Goal: Information Seeking & Learning: Understand process/instructions

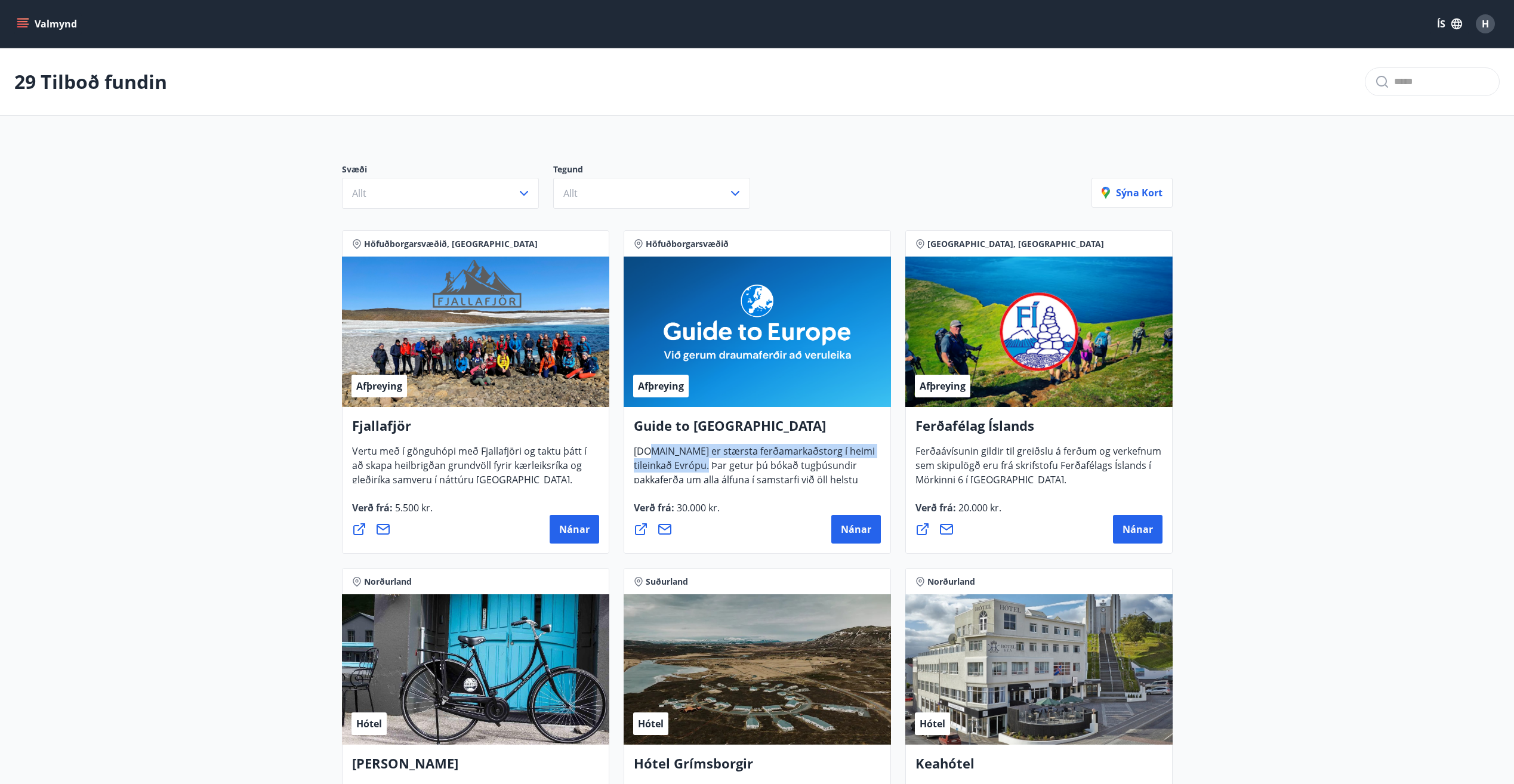
drag, startPoint x: 650, startPoint y: 453, endPoint x: 717, endPoint y: 462, distance: 67.6
click at [717, 462] on span "[DOMAIN_NAME] er stærsta ferðamarkaðstorg í heimi tileinkað Evrópu. Þar getur þ…" at bounding box center [753, 484] width 241 height 80
drag, startPoint x: 717, startPoint y: 462, endPoint x: 785, endPoint y: 467, distance: 68.2
click at [785, 467] on span "[DOMAIN_NAME] er stærsta ferðamarkaðstorg í heimi tileinkað Evrópu. Þar getur þ…" at bounding box center [753, 484] width 241 height 80
click at [857, 540] on button "Nánar" at bounding box center [856, 529] width 49 height 28
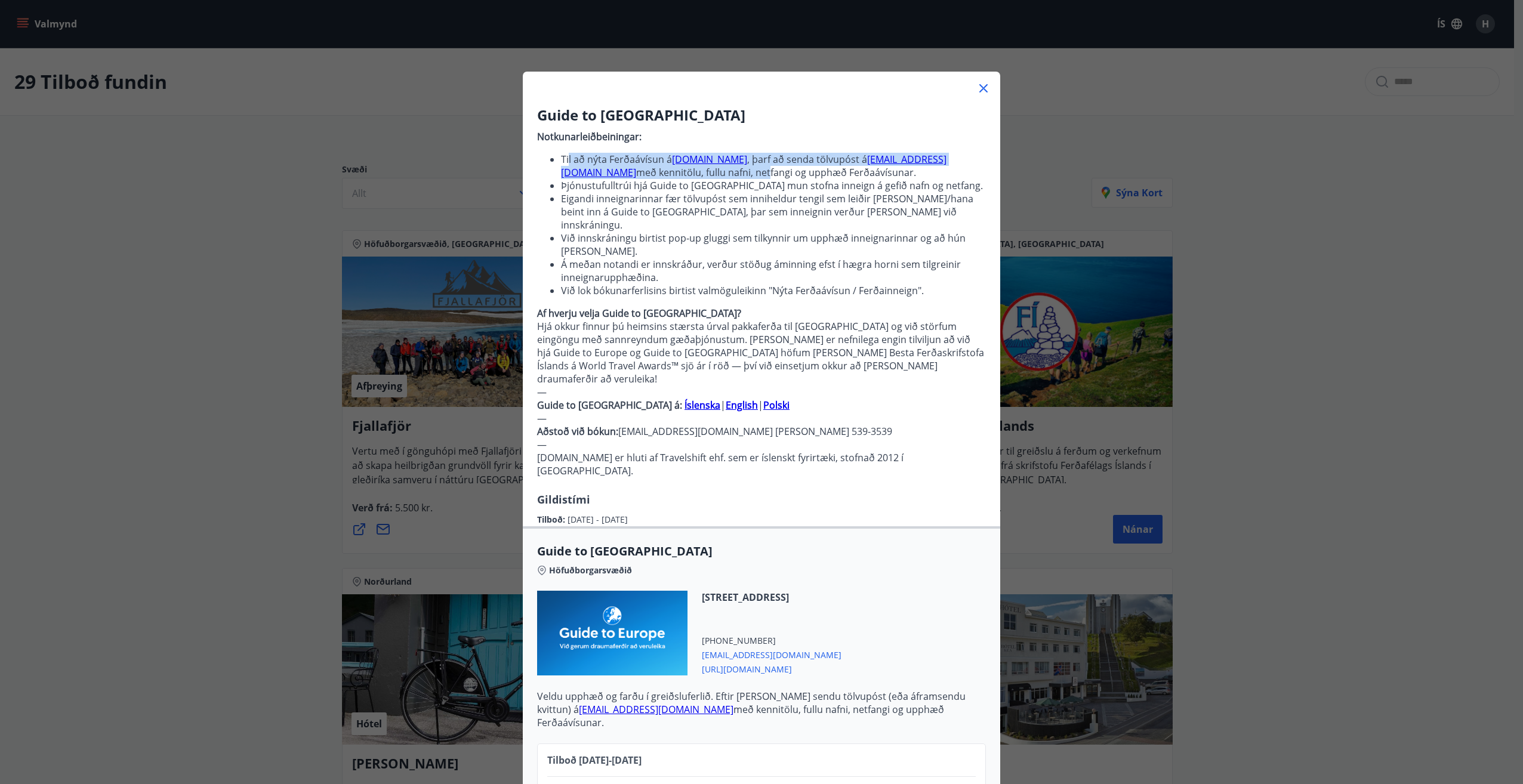
drag, startPoint x: 588, startPoint y: 154, endPoint x: 806, endPoint y: 176, distance: 219.1
click at [806, 176] on li "Til að nýta Ferðaávísun á [DOMAIN_NAME] , þarf að senda tölvupóst á [EMAIL_ADDR…" at bounding box center [774, 166] width 425 height 26
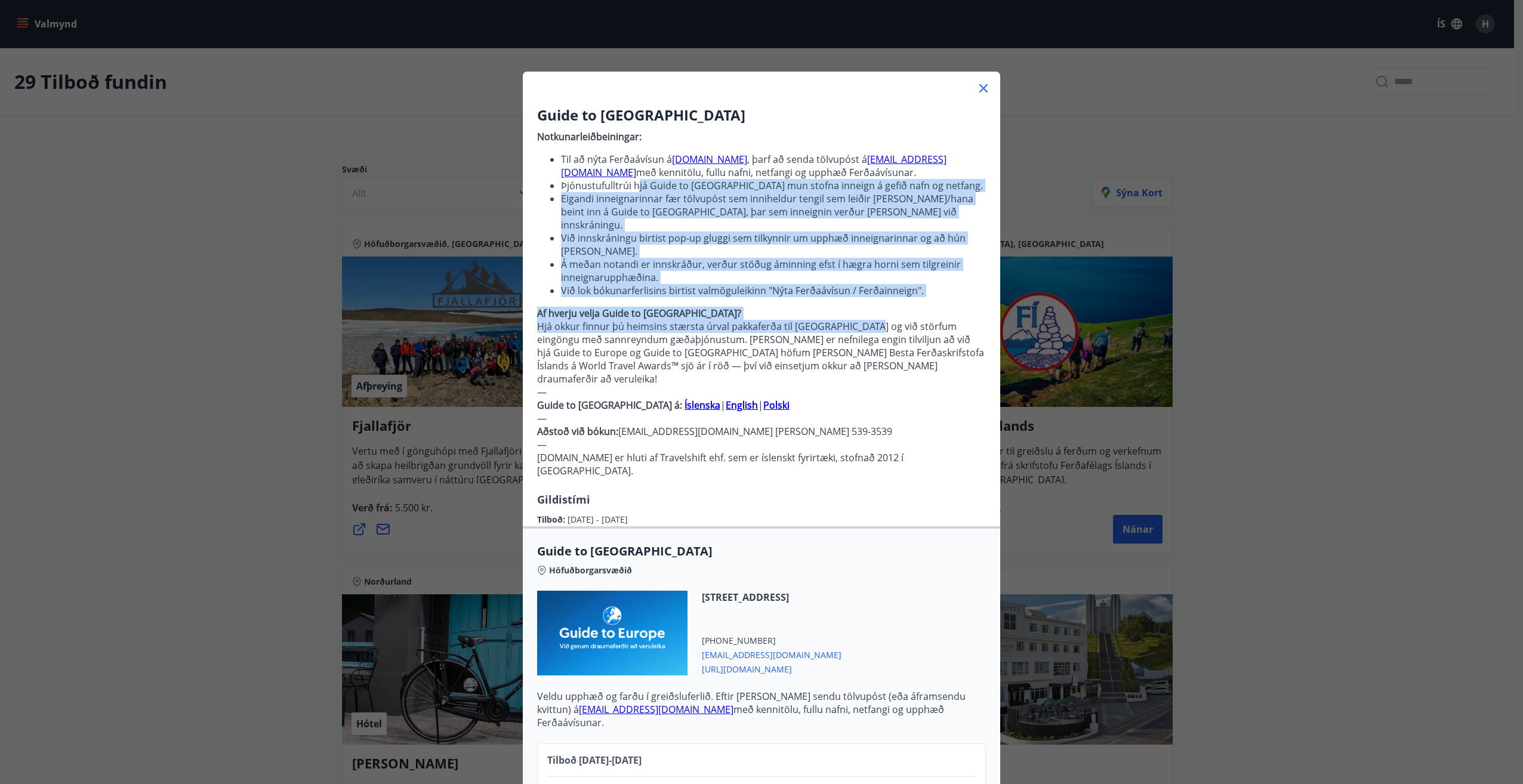
drag, startPoint x: 632, startPoint y: 191, endPoint x: 858, endPoint y: 308, distance: 254.5
click at [858, 308] on p "Notkunarleiðbeiningar: Til að nýta Ferðaávísun á [DOMAIN_NAME] , þarf að senda …" at bounding box center [762, 308] width 449 height 366
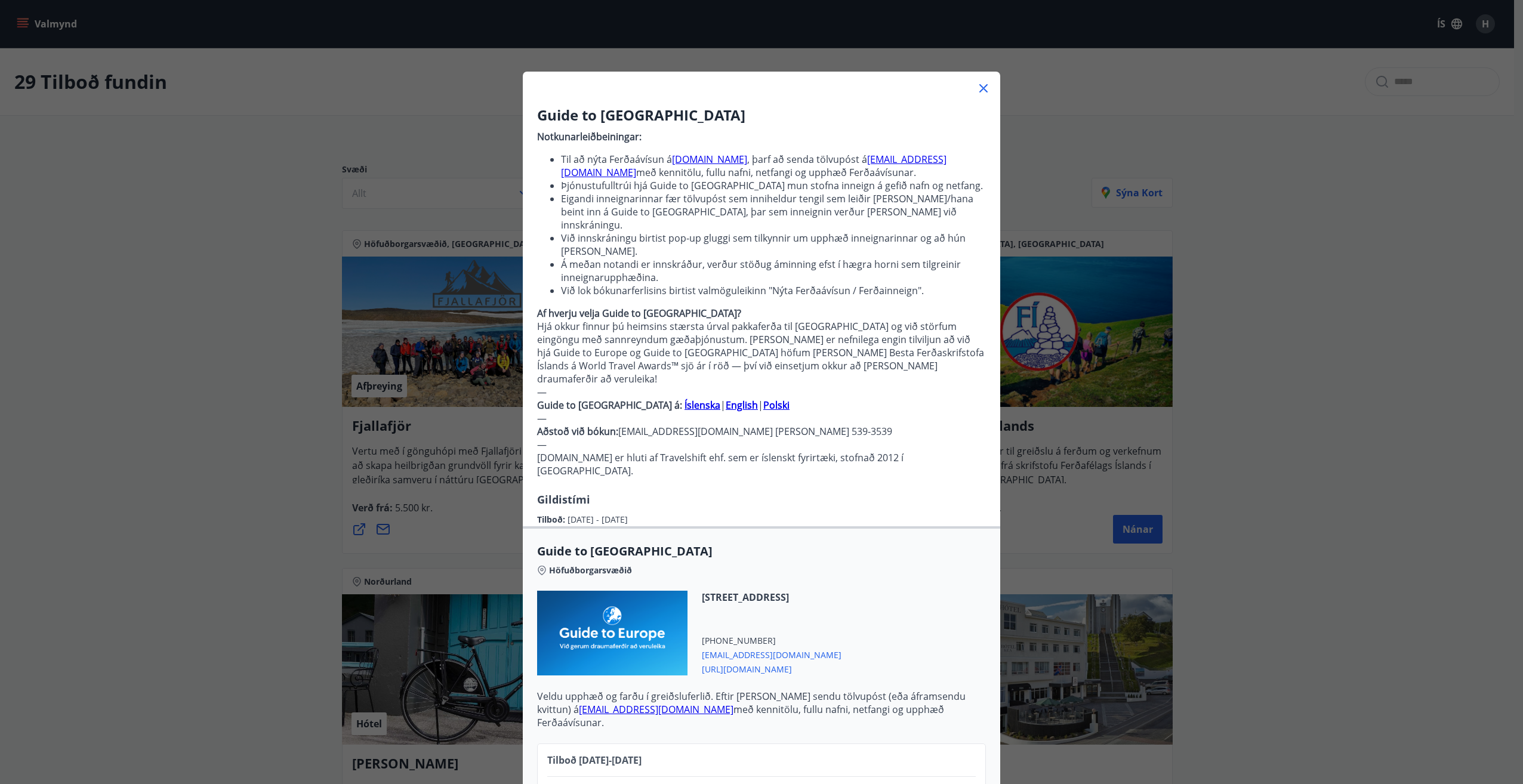
drag, startPoint x: 858, startPoint y: 308, endPoint x: 874, endPoint y: 352, distance: 46.8
click at [872, 352] on p "Hjá okkur finnur þú heimsins stærsta úrval pakkaferða til [GEOGRAPHIC_DATA] og …" at bounding box center [762, 353] width 449 height 65
drag, startPoint x: 901, startPoint y: 362, endPoint x: 855, endPoint y: 372, distance: 47.1
click at [855, 372] on p "Notkunarleiðbeiningar: Til að nýta Ferðaávísun á [DOMAIN_NAME] , þarf að senda …" at bounding box center [762, 308] width 449 height 366
drag, startPoint x: 855, startPoint y: 372, endPoint x: 881, endPoint y: 391, distance: 32.2
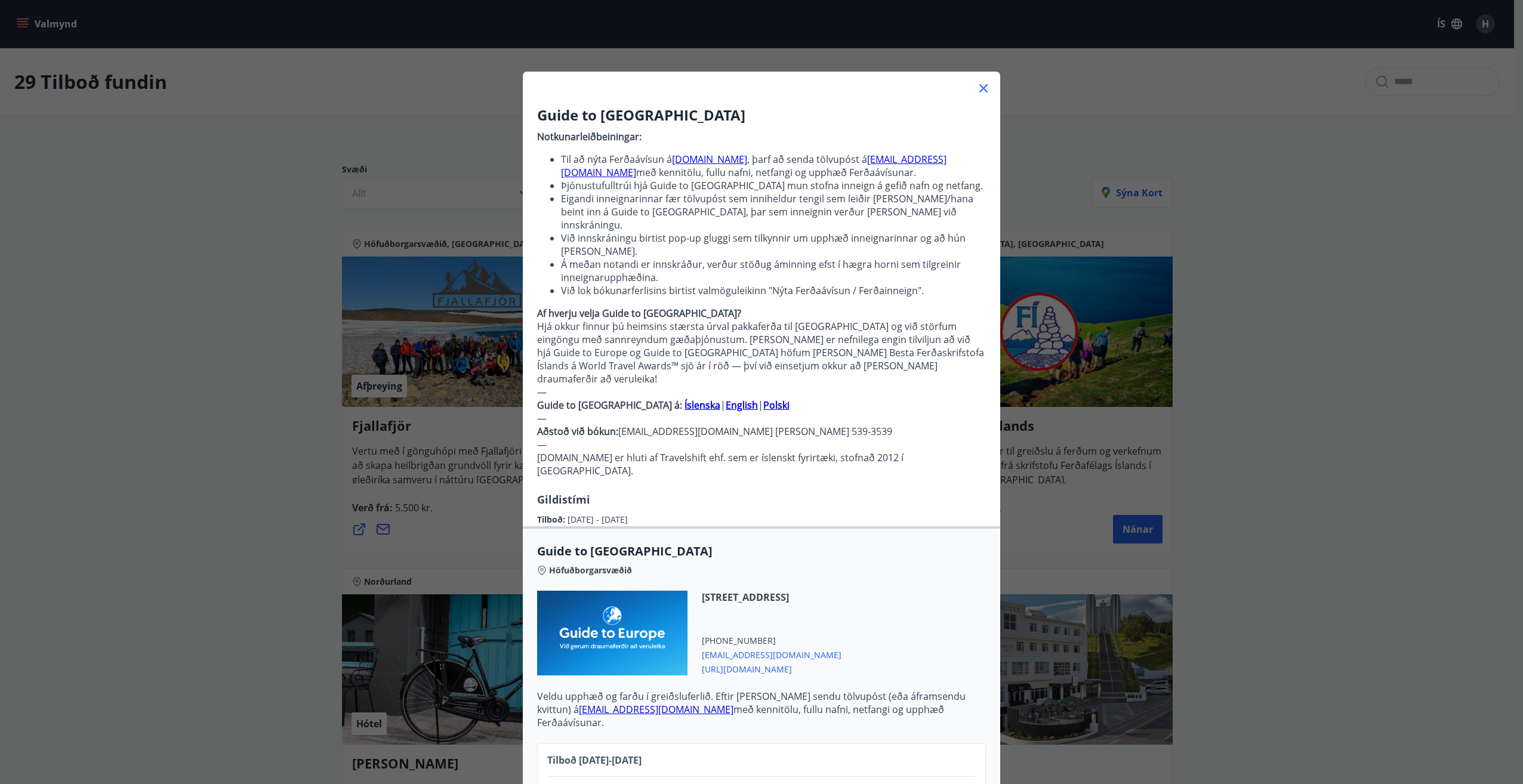
click at [881, 412] on p "—" at bounding box center [762, 418] width 449 height 13
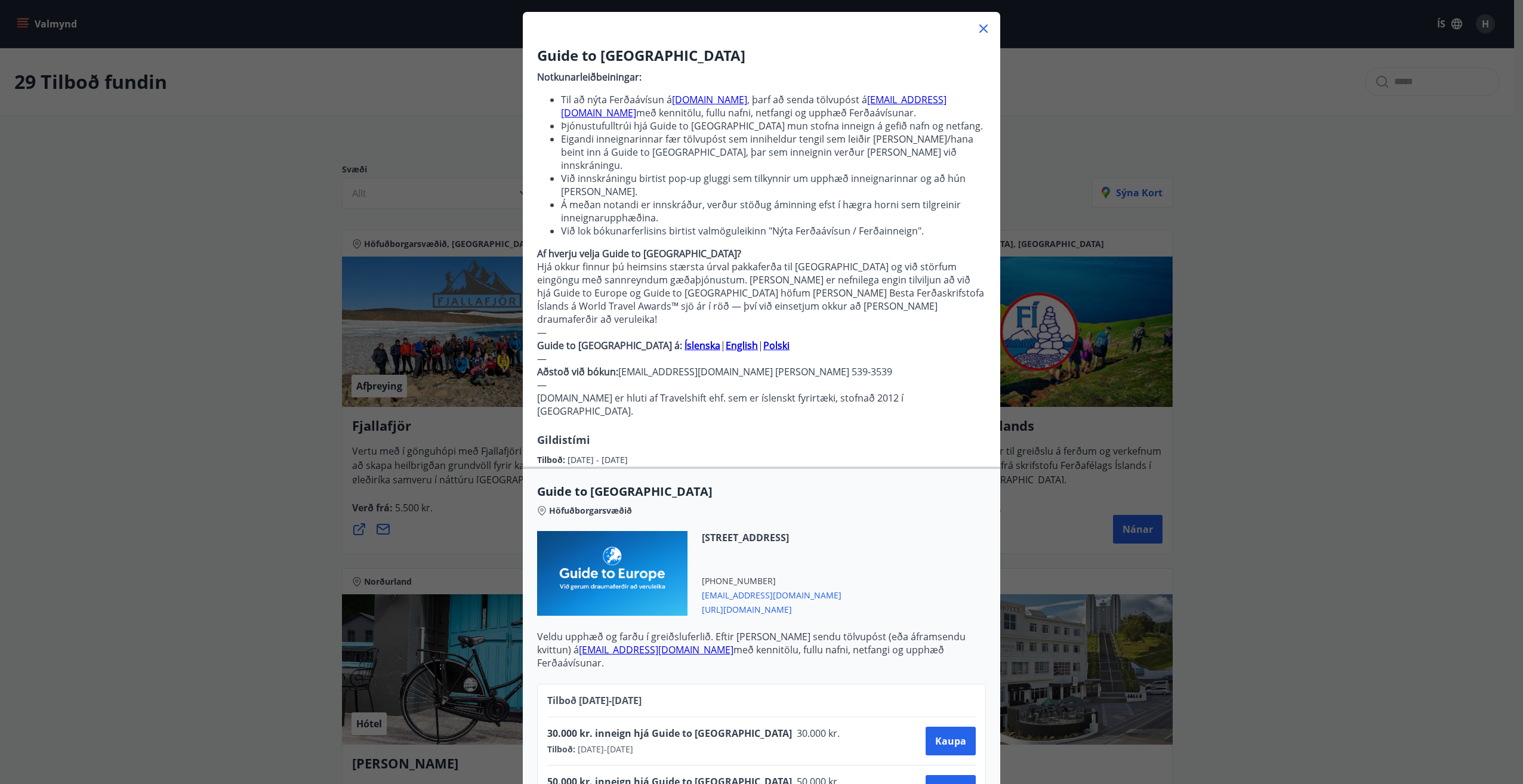
drag, startPoint x: 748, startPoint y: 574, endPoint x: 799, endPoint y: 606, distance: 60.2
click at [802, 630] on p "Veldu upphæð og farðu í greiðsluferlið. Eftir [PERSON_NAME] sendu tölvupóst (eð…" at bounding box center [762, 649] width 449 height 40
drag, startPoint x: 759, startPoint y: 574, endPoint x: 750, endPoint y: 573, distance: 9.1
click at [750, 601] on span "[URL][DOMAIN_NAME]" at bounding box center [772, 609] width 139 height 14
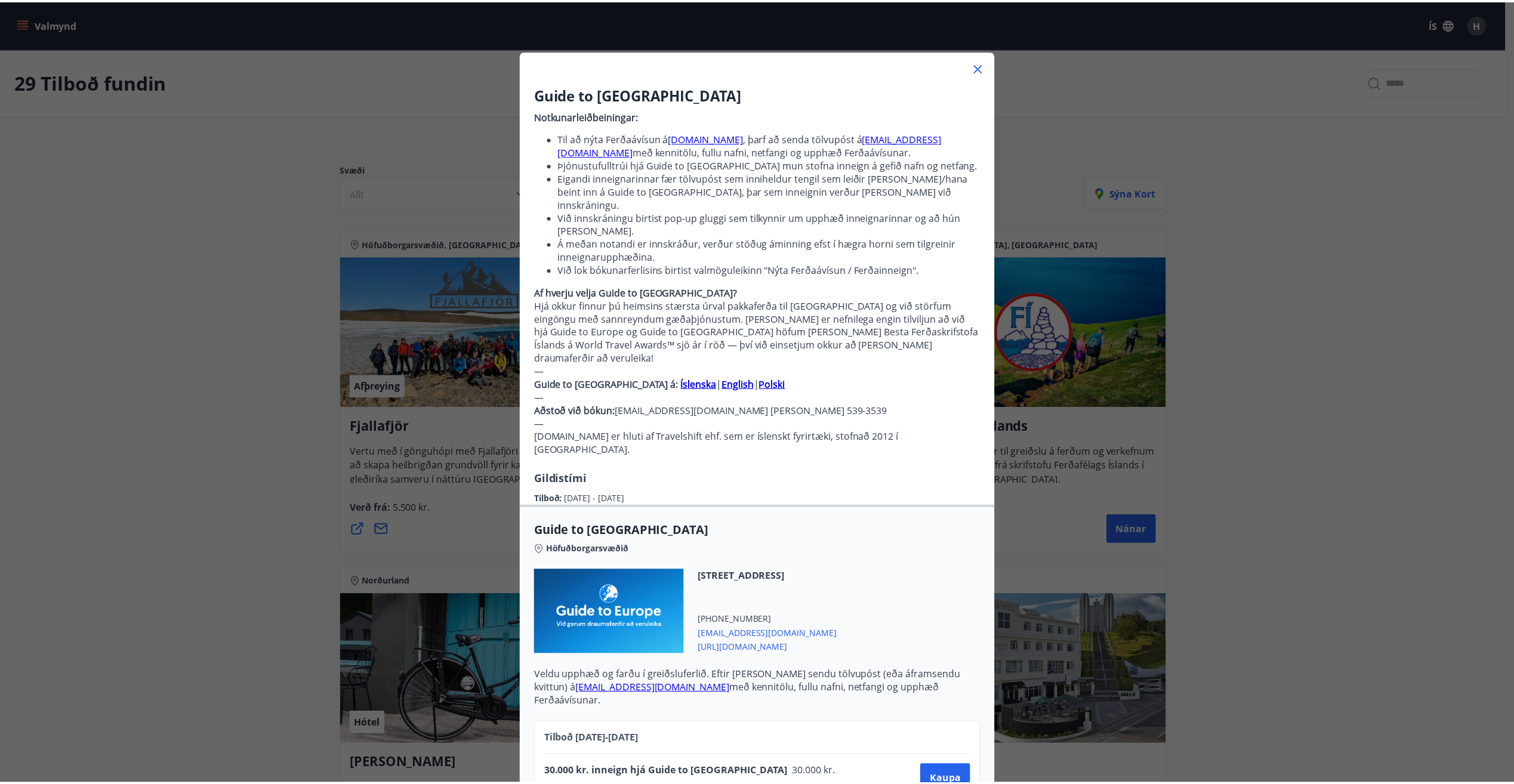
scroll to position [0, 0]
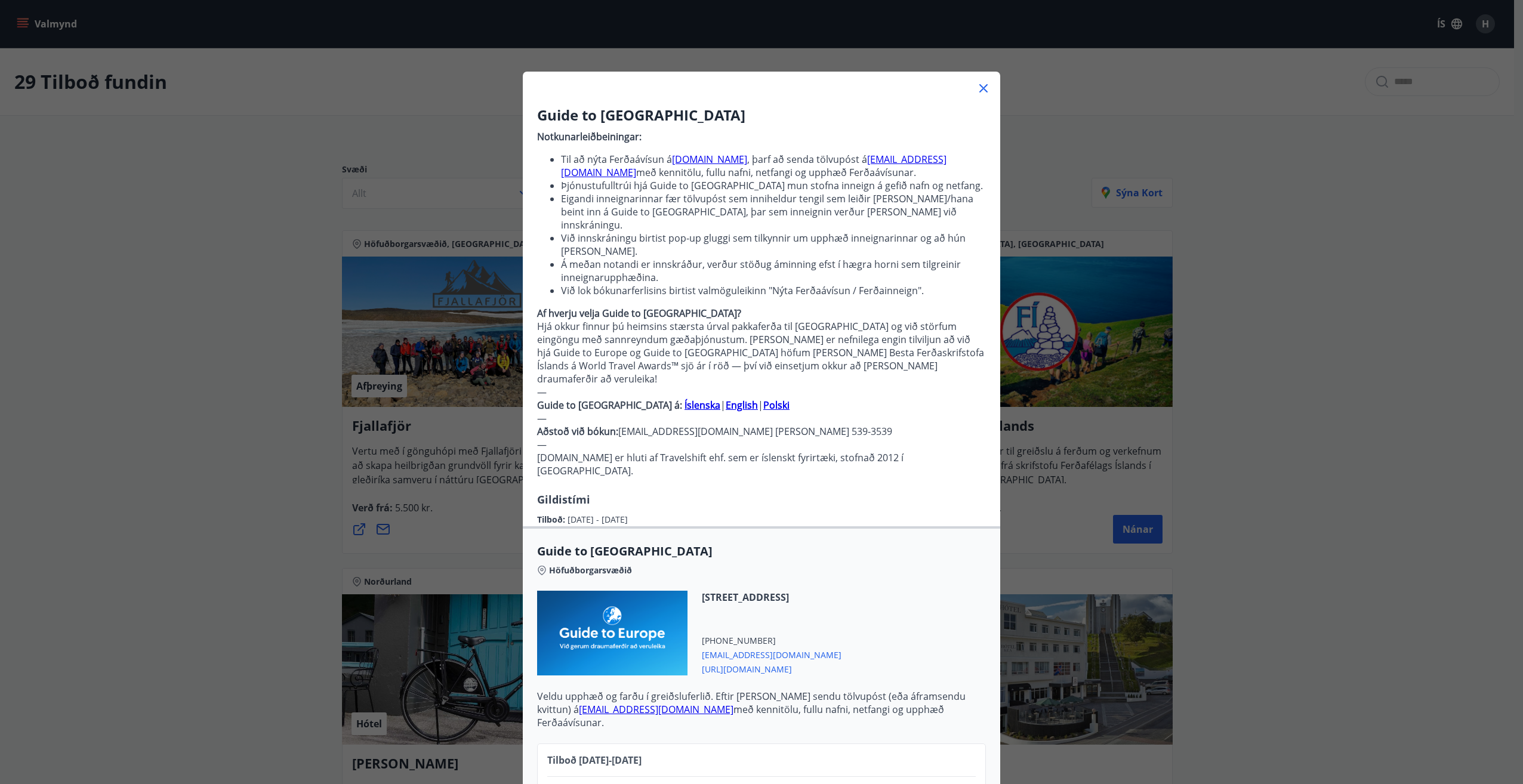
click at [981, 82] on icon at bounding box center [984, 88] width 14 height 14
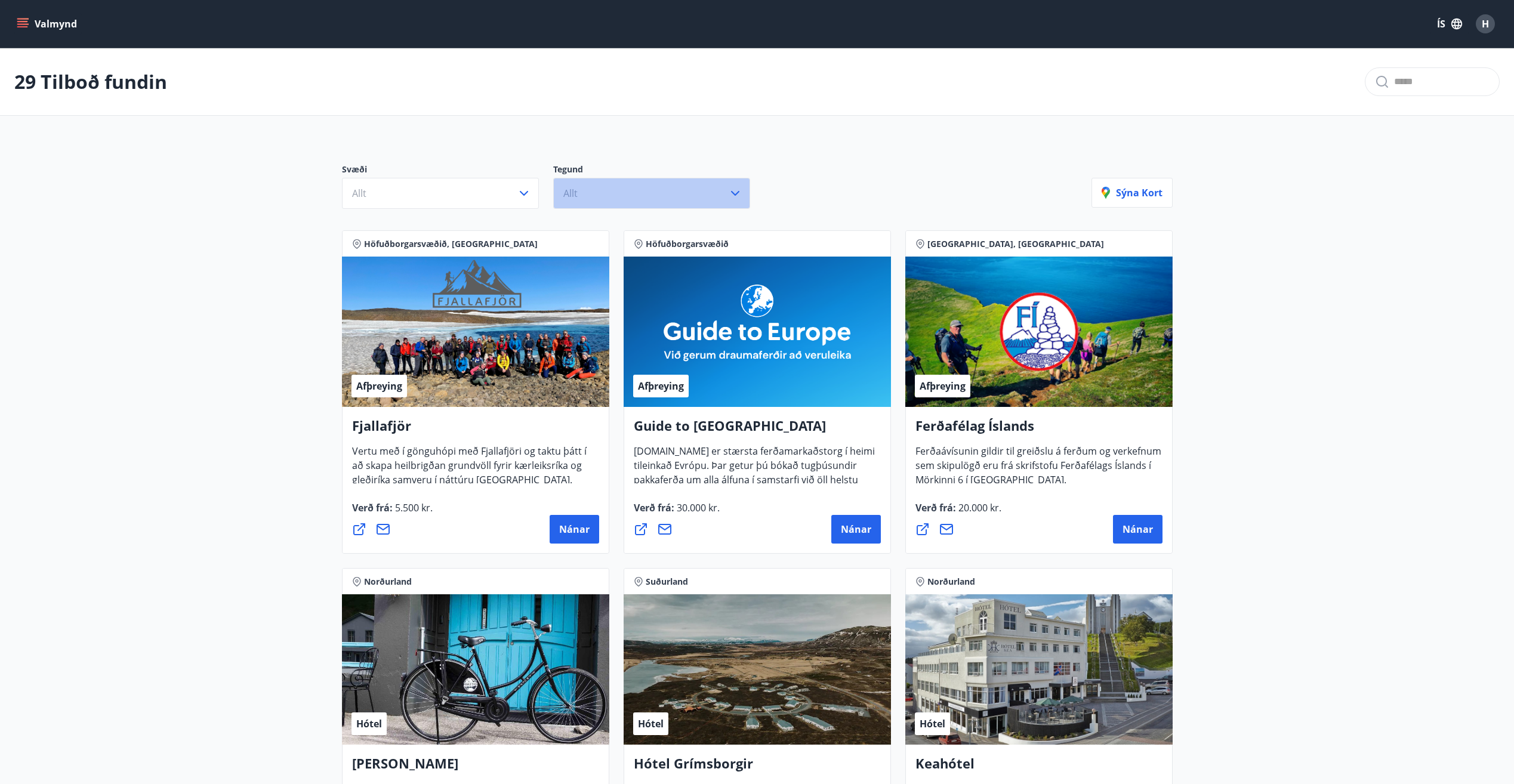
click at [648, 193] on button "Allt" at bounding box center [651, 193] width 197 height 31
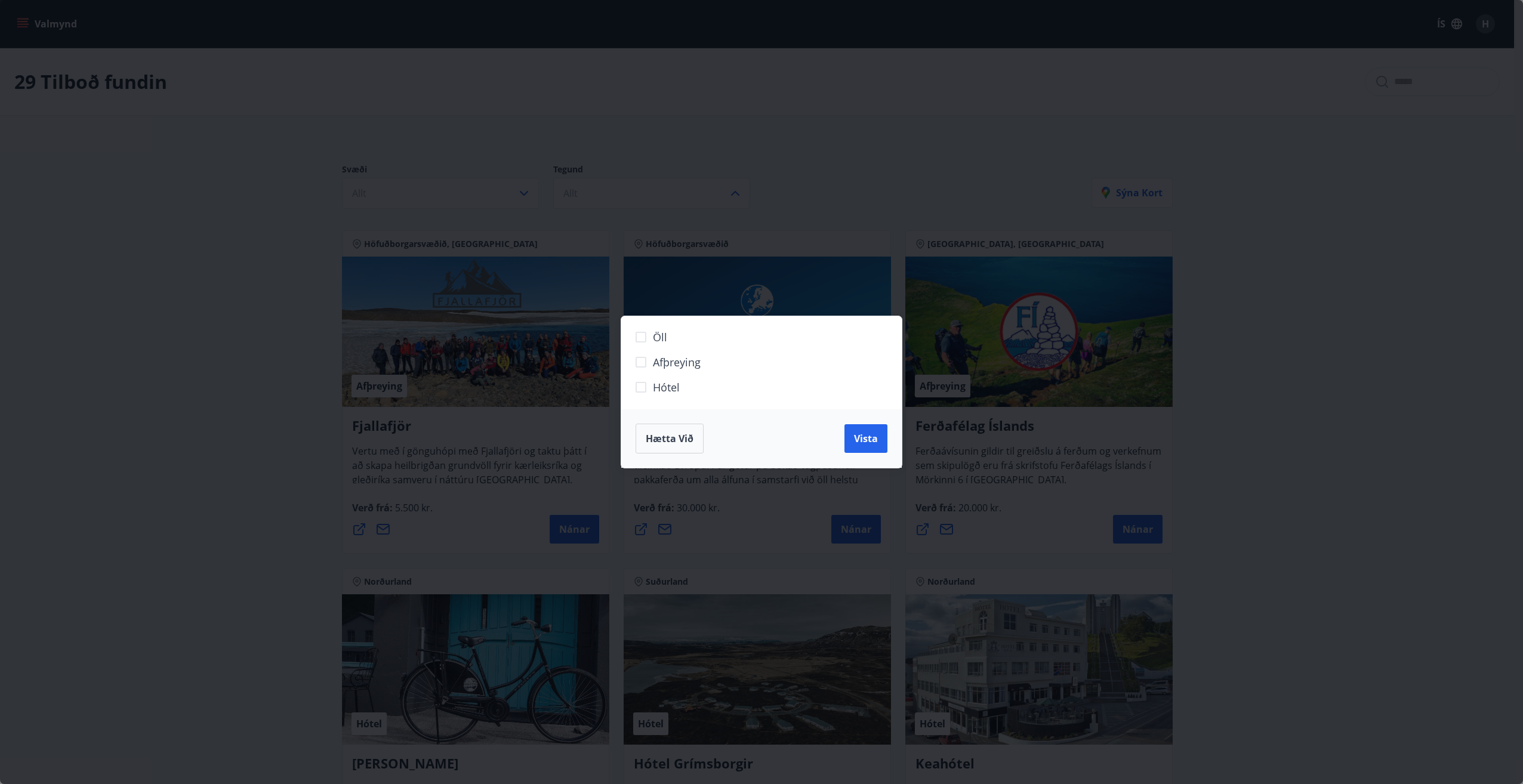
click at [671, 437] on span "Hætta við" at bounding box center [670, 438] width 48 height 13
